Goal: Task Accomplishment & Management: Use online tool/utility

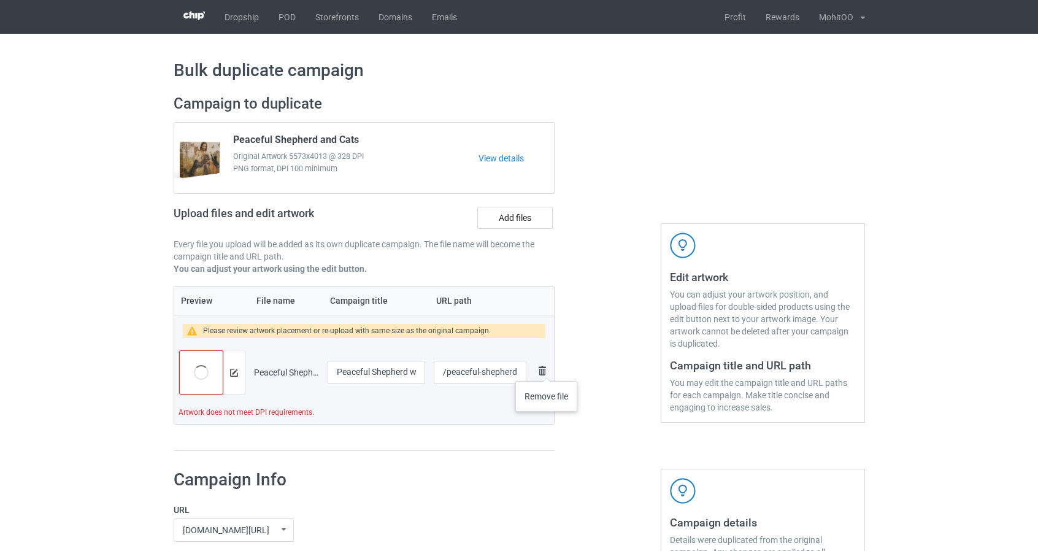
click at [547, 369] on img at bounding box center [542, 370] width 15 height 15
click at [236, 371] on img at bounding box center [234, 373] width 8 height 8
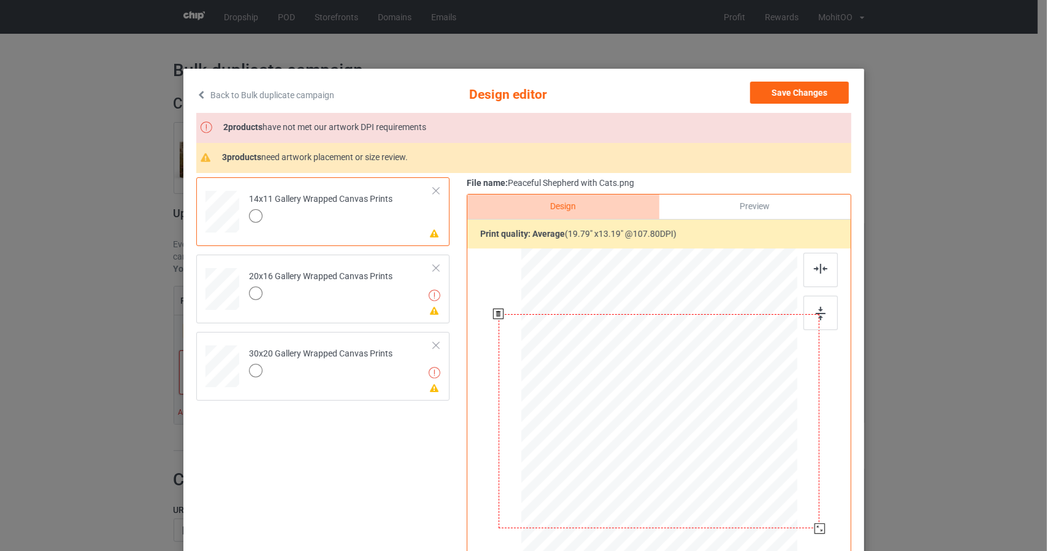
click at [682, 402] on div at bounding box center [658, 421] width 321 height 214
click at [704, 417] on div at bounding box center [658, 421] width 321 height 214
drag, startPoint x: 816, startPoint y: 527, endPoint x: 825, endPoint y: 539, distance: 15.3
click at [826, 539] on div at bounding box center [831, 536] width 10 height 10
click at [312, 96] on link "Back to Bulk duplicate campaign" at bounding box center [265, 95] width 138 height 27
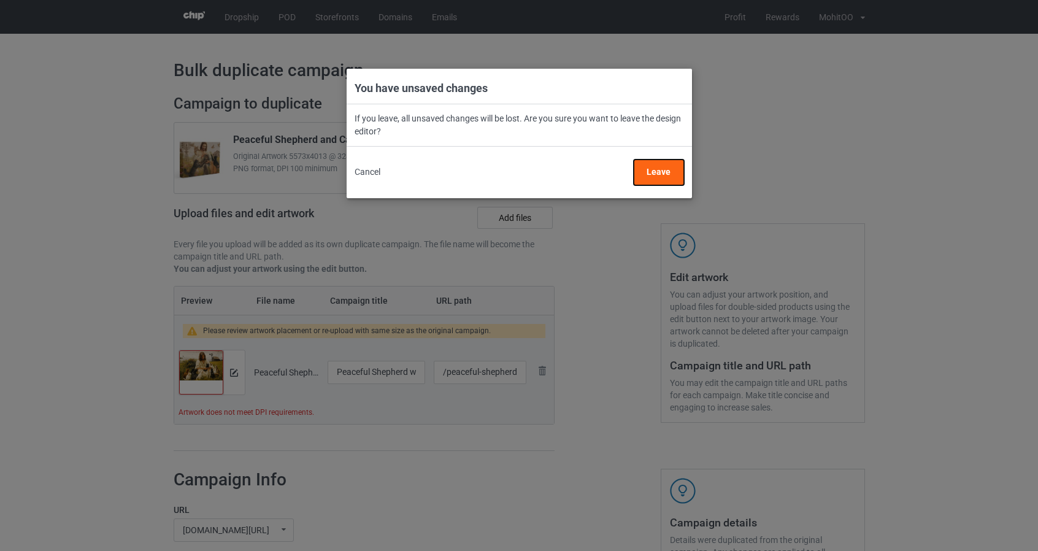
click at [659, 171] on button "Leave" at bounding box center [658, 173] width 50 height 26
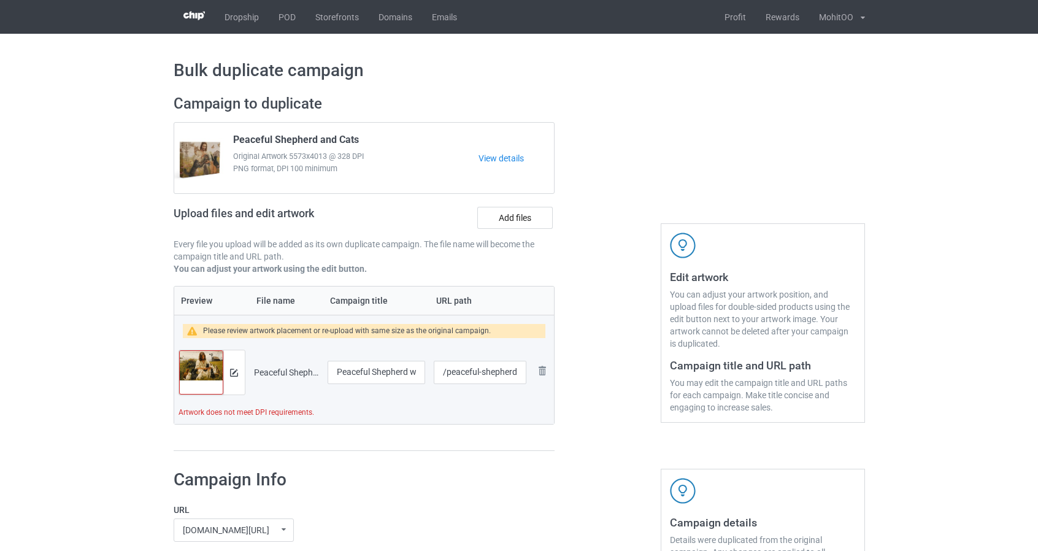
click at [609, 244] on div at bounding box center [607, 273] width 88 height 374
click at [546, 367] on img at bounding box center [542, 370] width 15 height 15
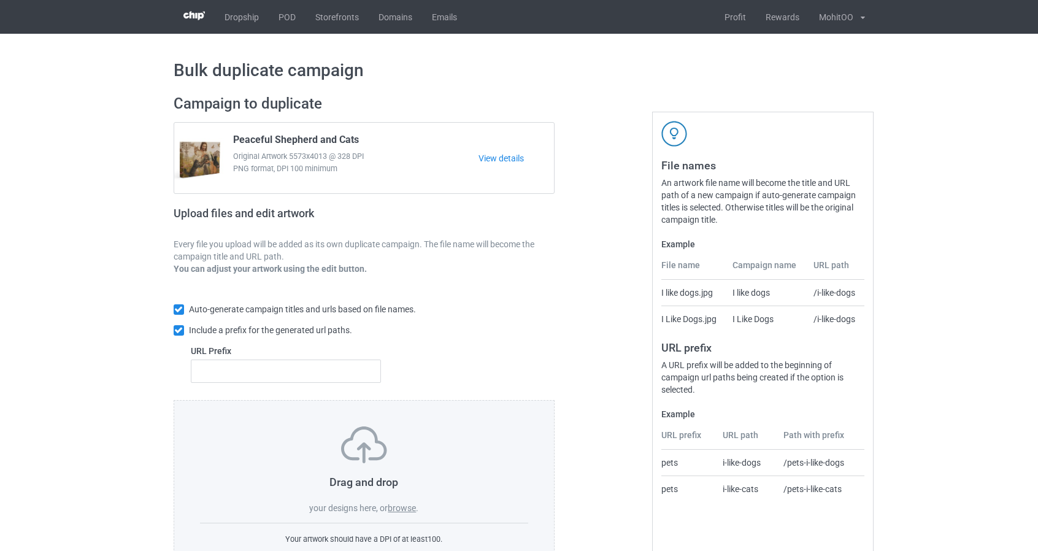
click at [425, 209] on div "Upload files and edit artwork" at bounding box center [365, 220] width 382 height 36
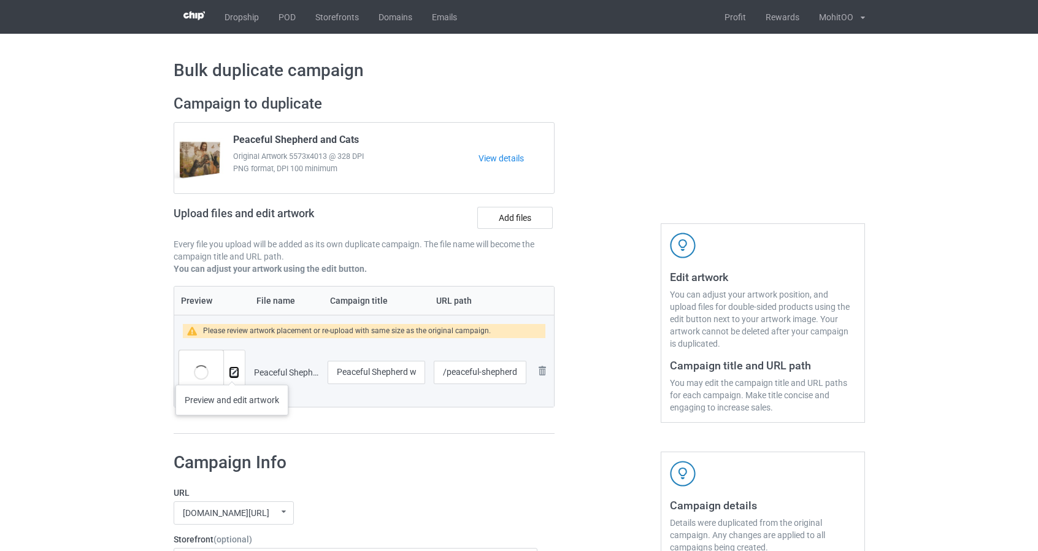
click at [231, 372] on img at bounding box center [234, 373] width 8 height 8
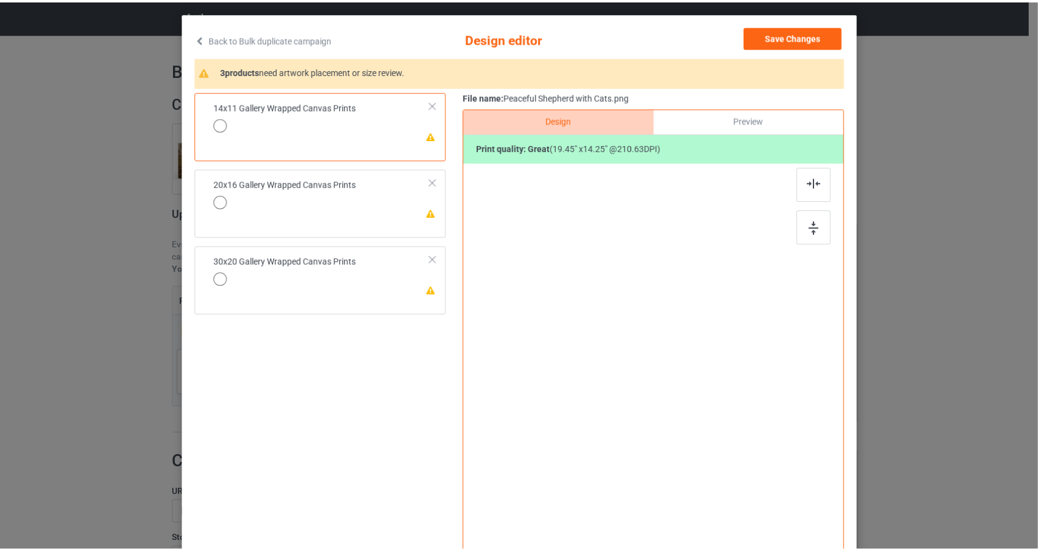
scroll to position [61, 0]
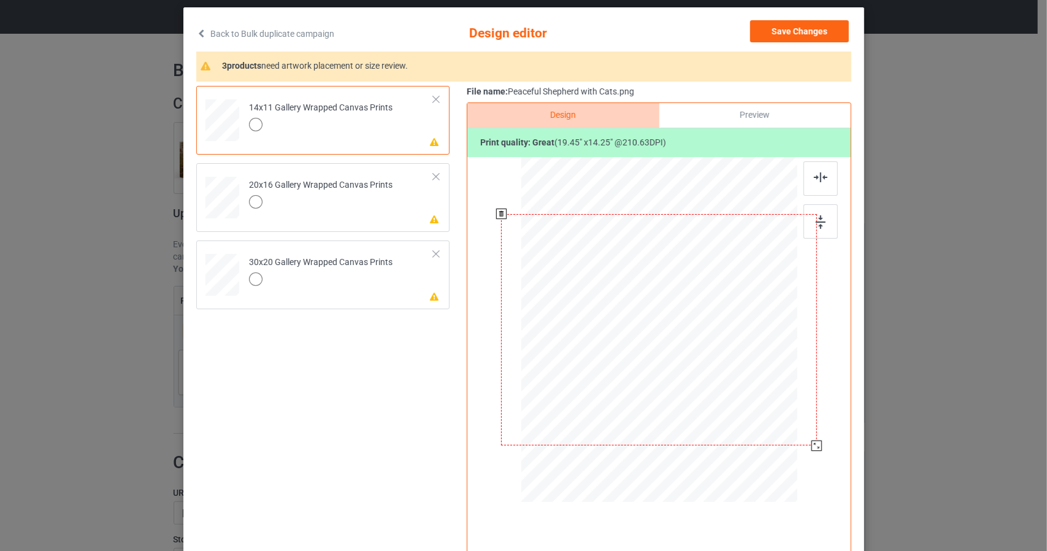
click at [671, 334] on div at bounding box center [659, 329] width 316 height 231
click at [728, 105] on div "Preview" at bounding box center [754, 115] width 191 height 25
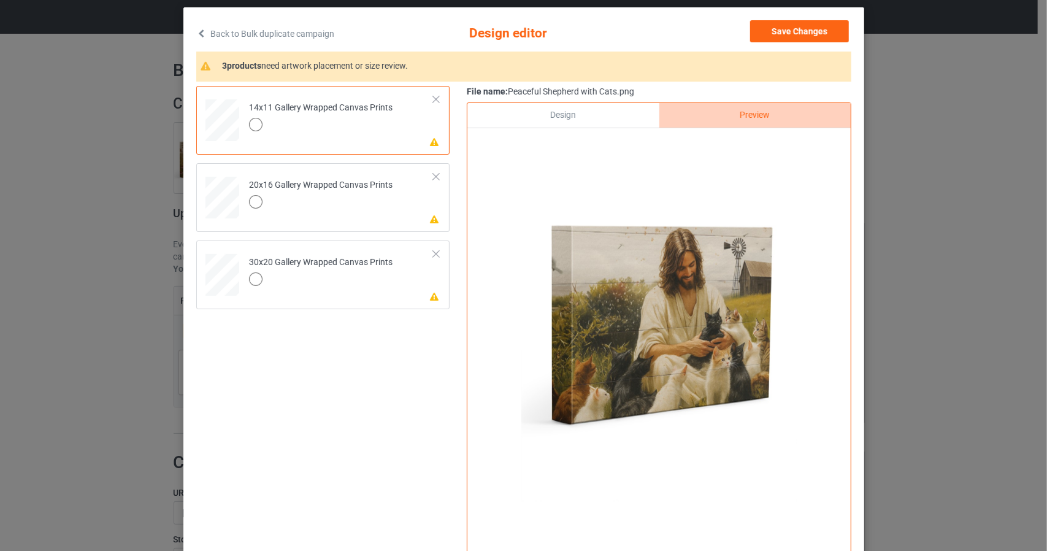
click at [591, 113] on div "Design" at bounding box center [562, 115] width 191 height 25
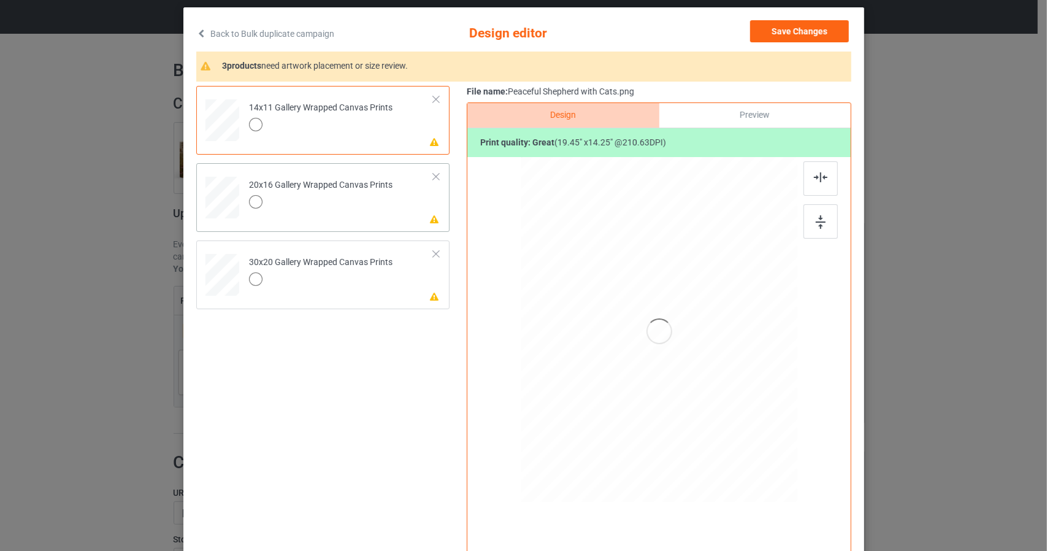
click at [437, 218] on div "Please review artwork placement 20x16 Gallery Wrapped Canvas Prints" at bounding box center [322, 197] width 253 height 69
click at [737, 112] on div "Preview" at bounding box center [754, 115] width 191 height 25
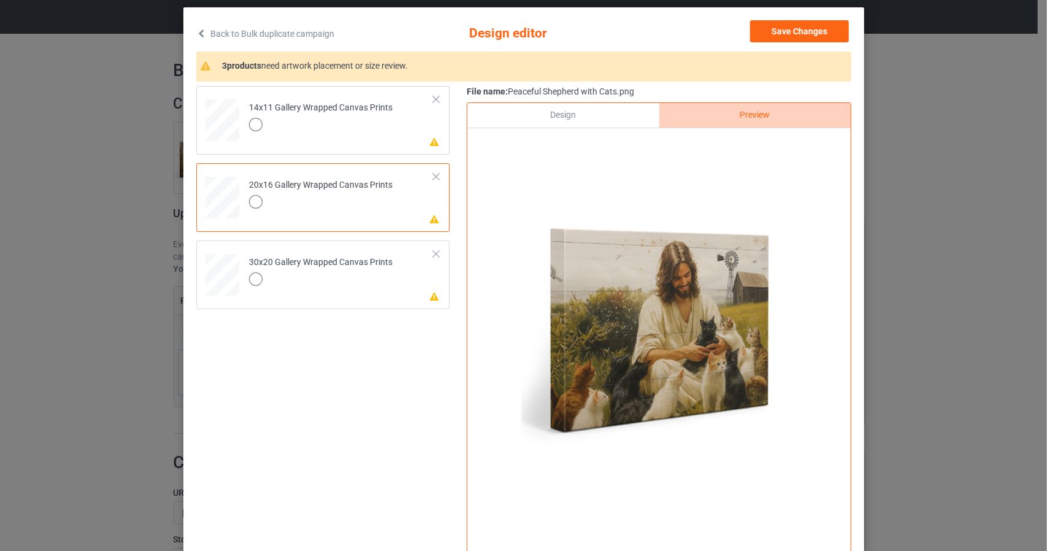
click at [585, 115] on div "Design" at bounding box center [562, 115] width 191 height 25
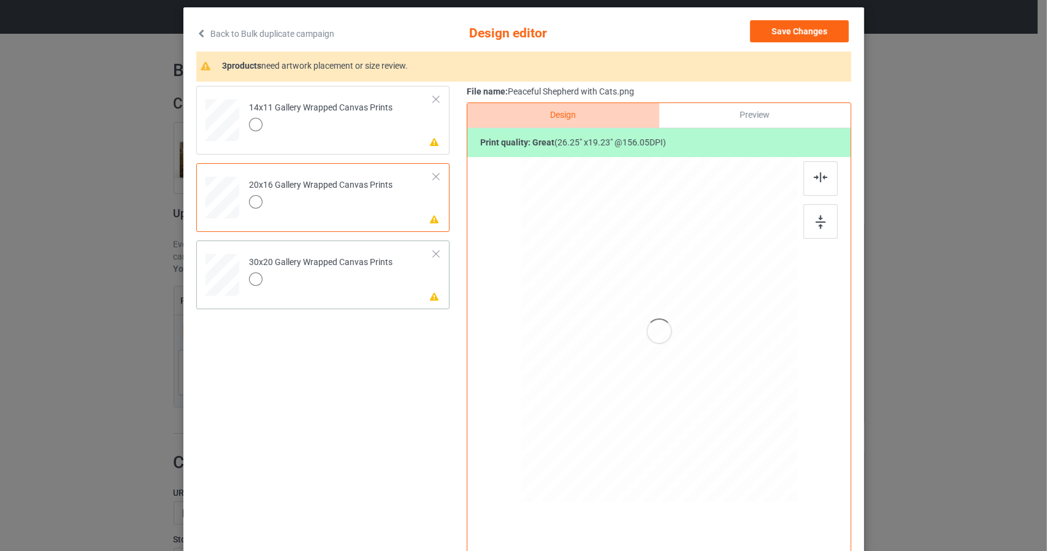
click at [436, 288] on td "Please review artwork placement 30x20 Gallery Wrapped Canvas Prints" at bounding box center [341, 272] width 198 height 54
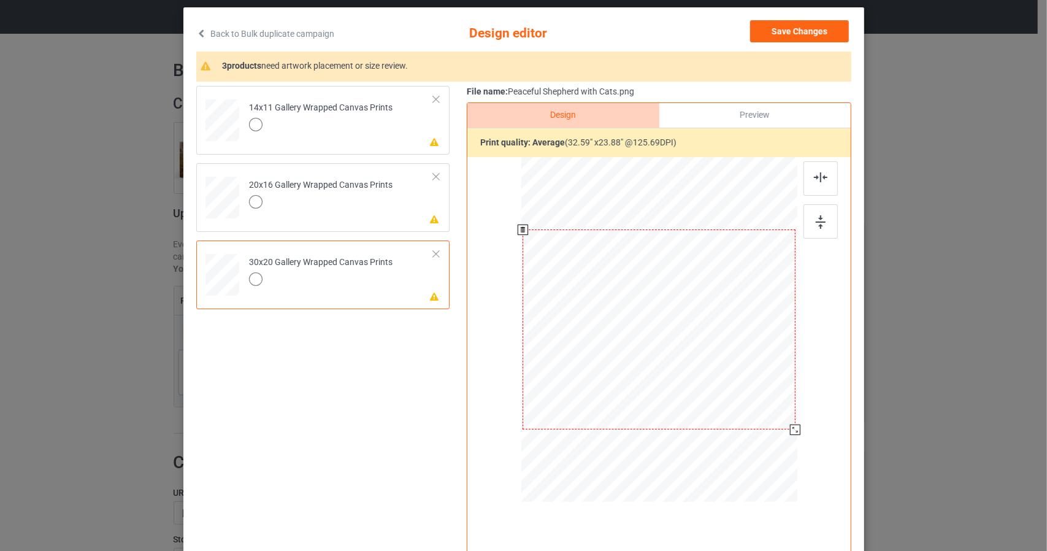
click at [704, 345] on div at bounding box center [659, 329] width 272 height 200
click at [325, 31] on link "Back to Bulk duplicate campaign" at bounding box center [265, 33] width 138 height 27
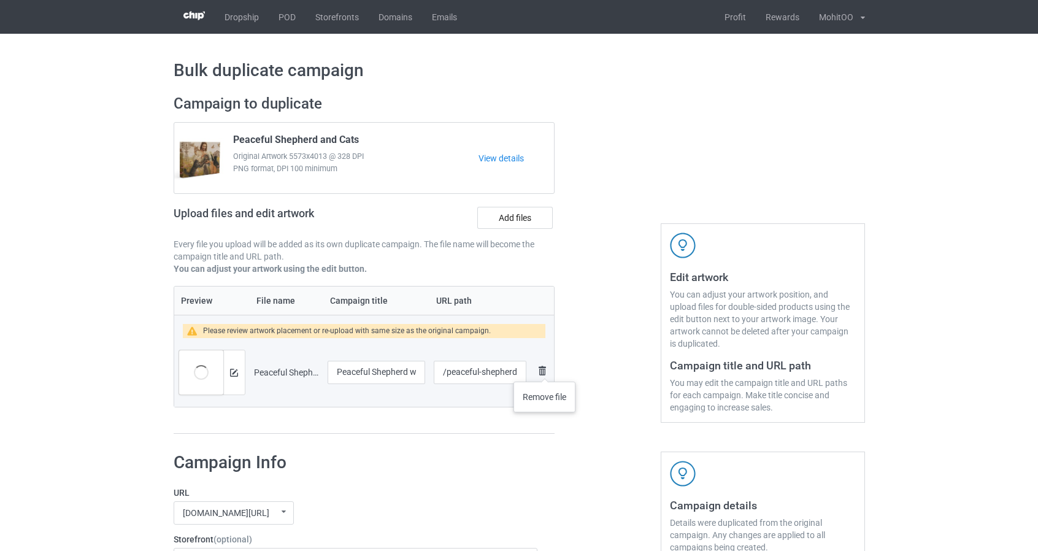
click at [545, 369] on img at bounding box center [542, 370] width 15 height 15
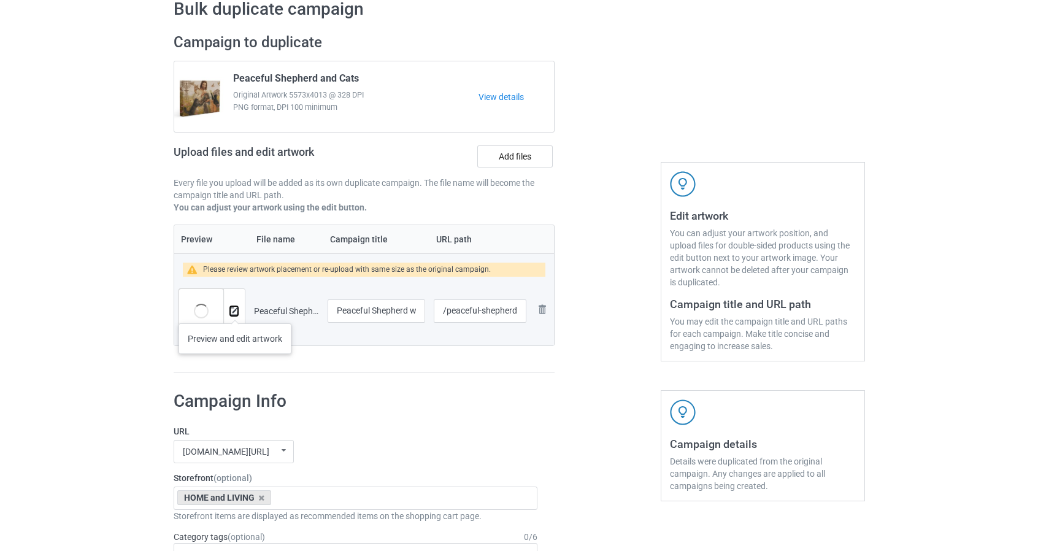
click at [234, 309] on img at bounding box center [234, 311] width 8 height 8
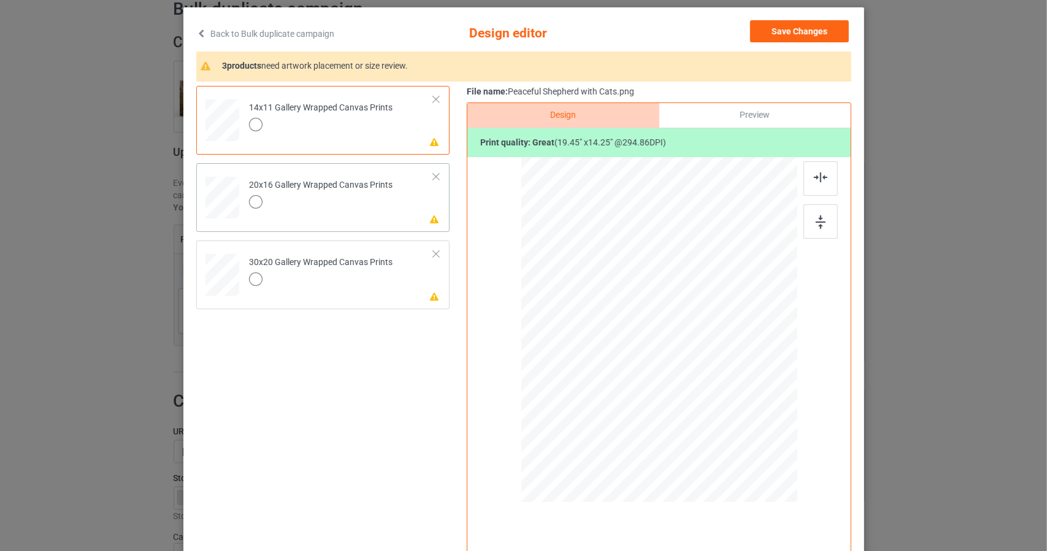
click at [439, 217] on div "Please review artwork placement 20x16 Gallery Wrapped Canvas Prints" at bounding box center [322, 197] width 253 height 69
click at [429, 298] on icon at bounding box center [434, 295] width 10 height 9
click at [771, 111] on div "Preview" at bounding box center [754, 115] width 191 height 25
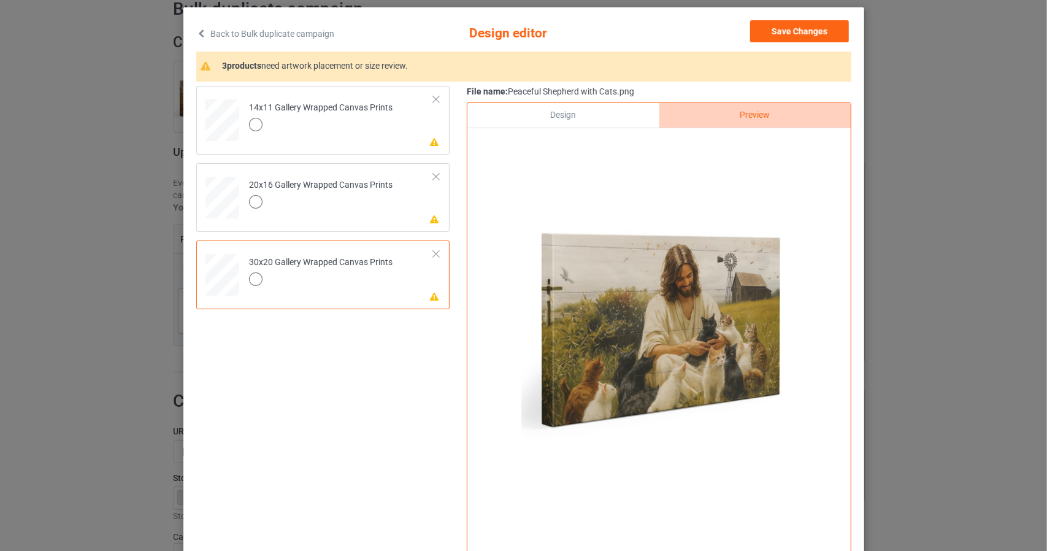
click at [585, 115] on div "Design" at bounding box center [562, 115] width 191 height 25
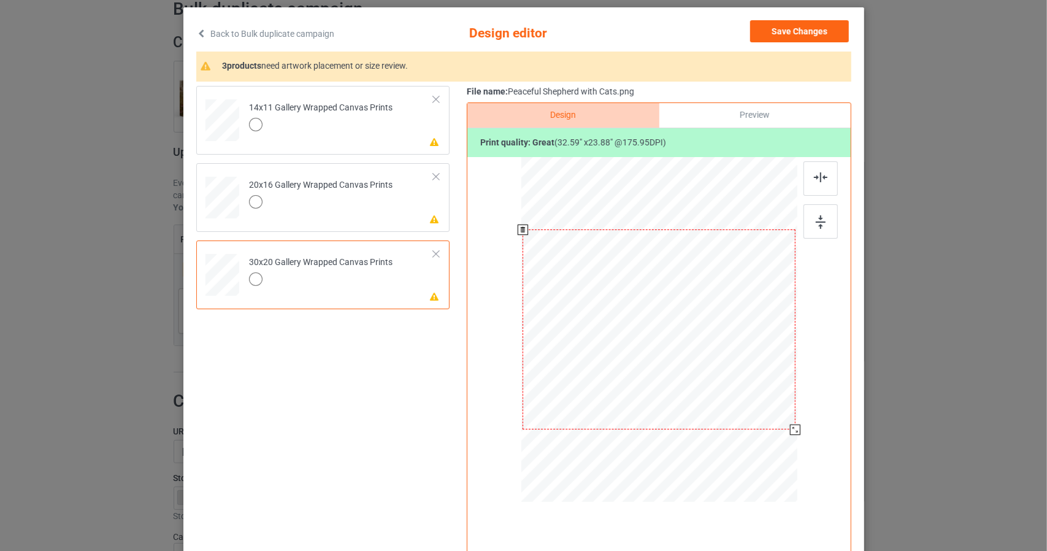
click at [646, 323] on div at bounding box center [659, 329] width 272 height 200
click at [780, 21] on button "Save Changes" at bounding box center [799, 31] width 99 height 22
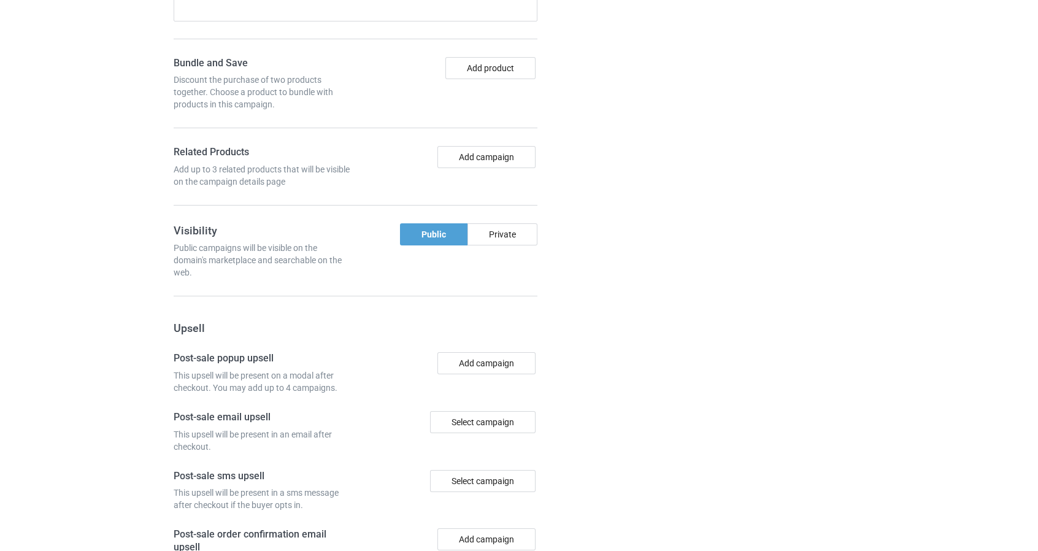
scroll to position [1029, 0]
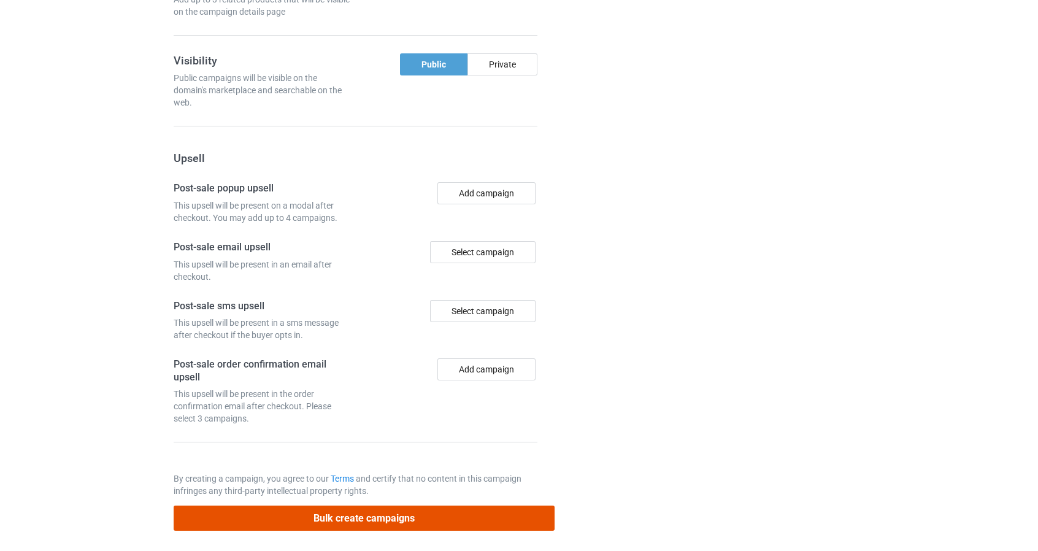
click at [534, 508] on button "Bulk create campaigns" at bounding box center [365, 518] width 382 height 25
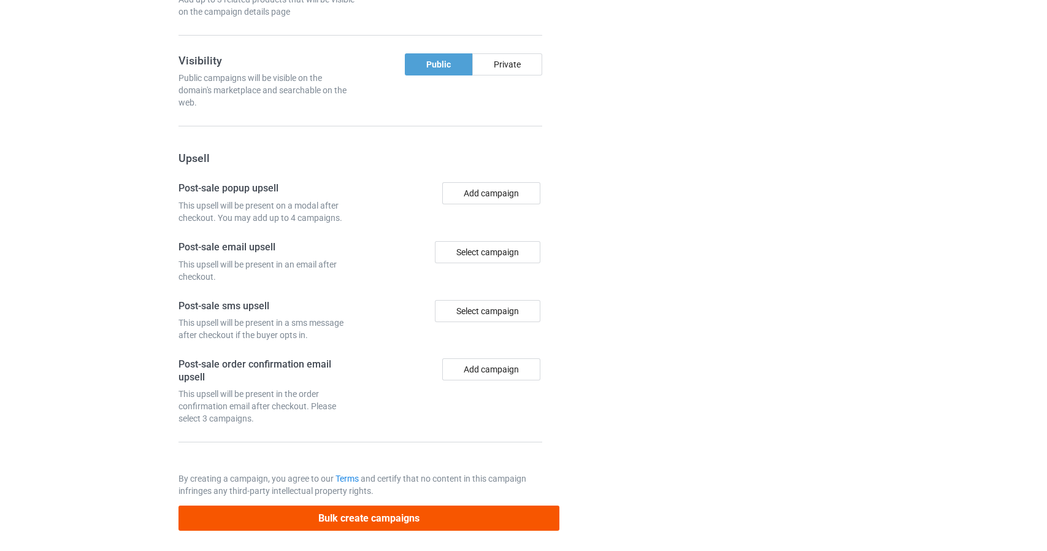
scroll to position [0, 0]
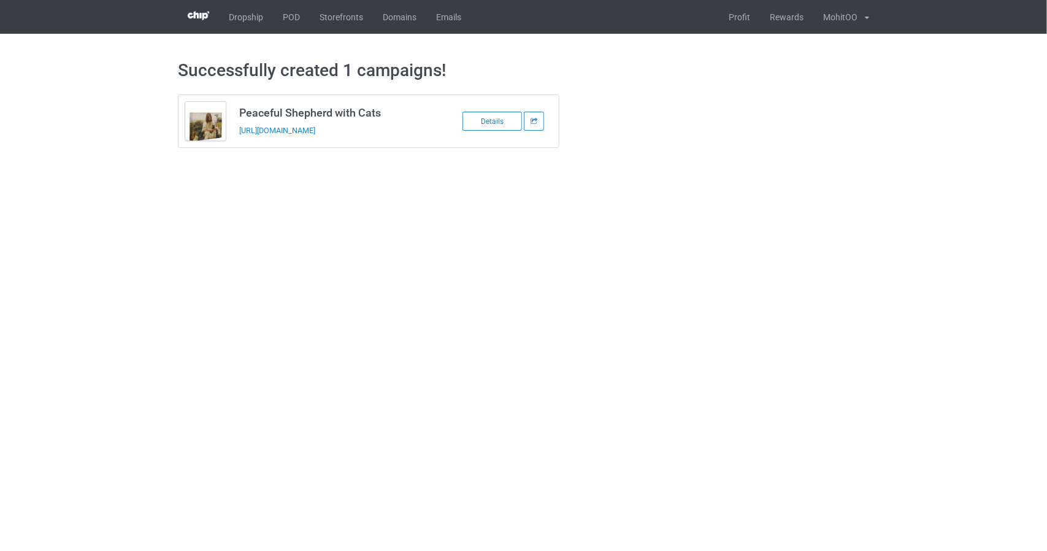
click at [709, 223] on body "Dropship POD Storefronts Domains Emails Profit Rewards MohitOO Settings Logout …" at bounding box center [523, 275] width 1047 height 551
drag, startPoint x: 755, startPoint y: 114, endPoint x: 688, endPoint y: 187, distance: 99.0
click at [690, 186] on body "Dropship POD Storefronts Domains Emails Profit Rewards MohitOO Settings Logout …" at bounding box center [523, 275] width 1047 height 551
click at [362, 279] on body "Dropship POD Storefronts Domains Emails Profit Rewards MohitOO Settings Logout …" at bounding box center [523, 275] width 1047 height 551
click at [312, 112] on h3 "Peaceful Shepherd with Cats" at bounding box center [336, 113] width 194 height 14
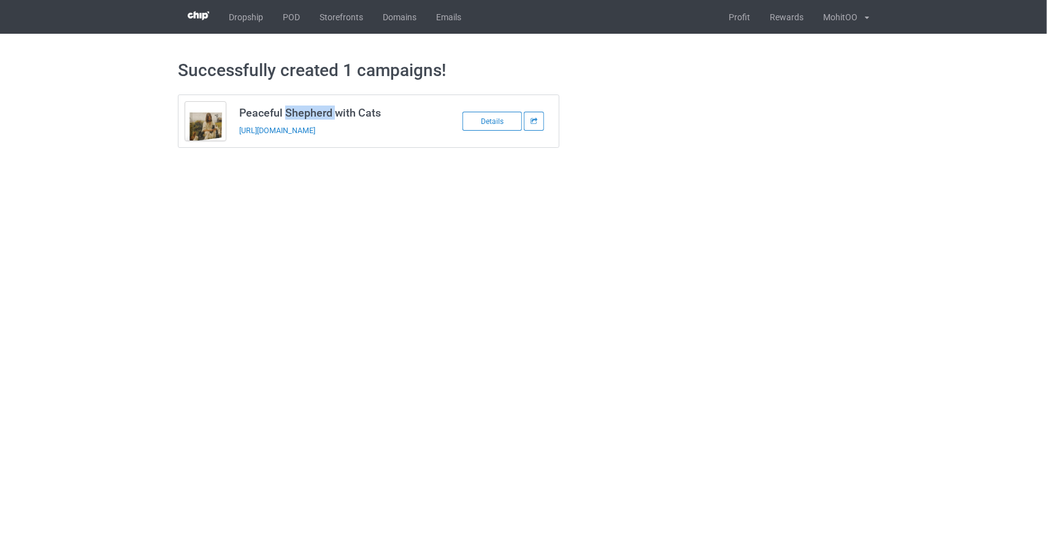
click at [312, 112] on h3 "Peaceful Shepherd with Cats" at bounding box center [336, 113] width 194 height 14
copy h3 "Peaceful Shepherd with Cats"
drag, startPoint x: 368, startPoint y: 240, endPoint x: 368, endPoint y: 231, distance: 8.6
click at [368, 240] on body "Dropship POD Storefronts Domains Emails Profit Rewards MohitOO Settings Logout …" at bounding box center [523, 275] width 1047 height 551
